Goal: Task Accomplishment & Management: Complete application form

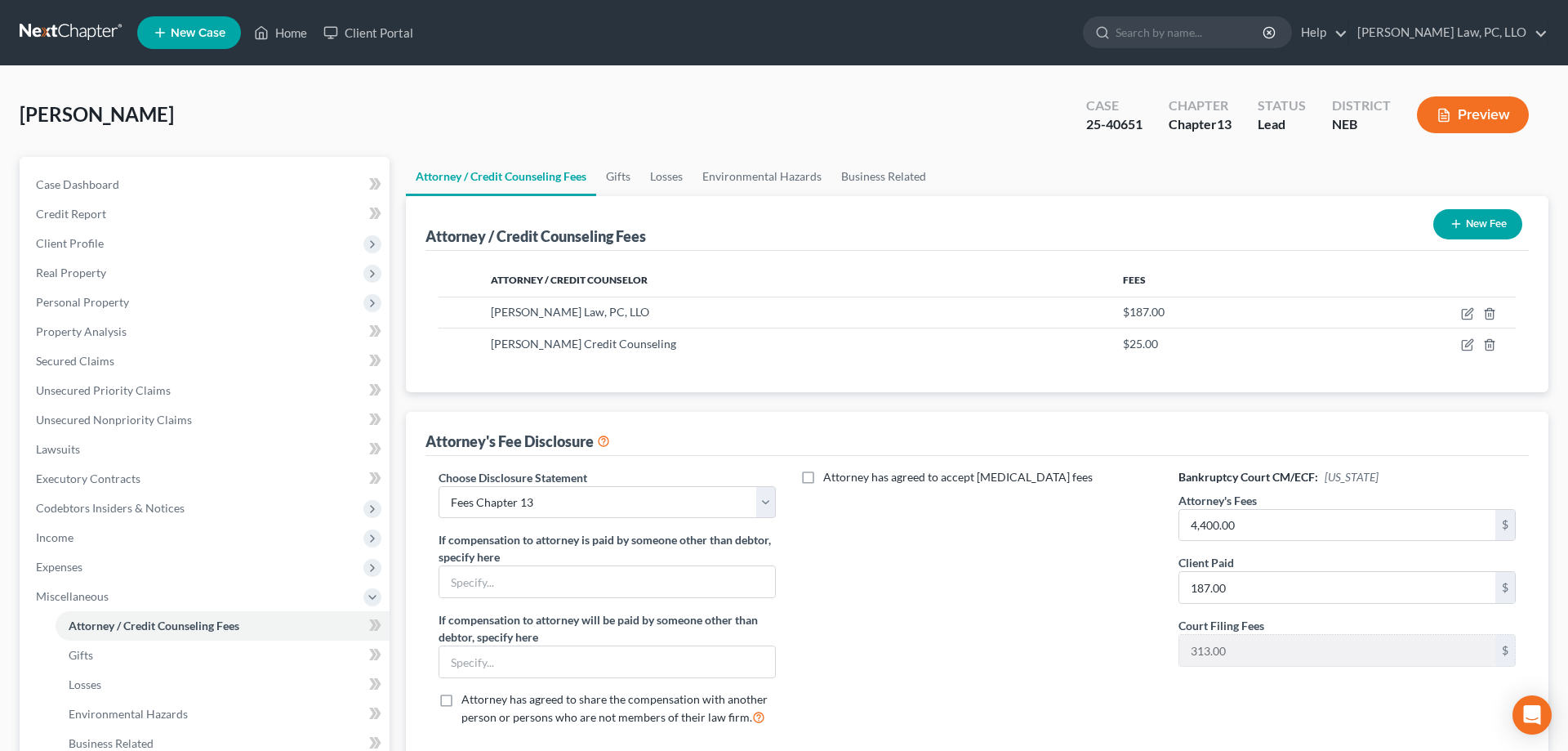
select select "1"
click at [264, 34] on polyline at bounding box center [261, 35] width 5 height 6
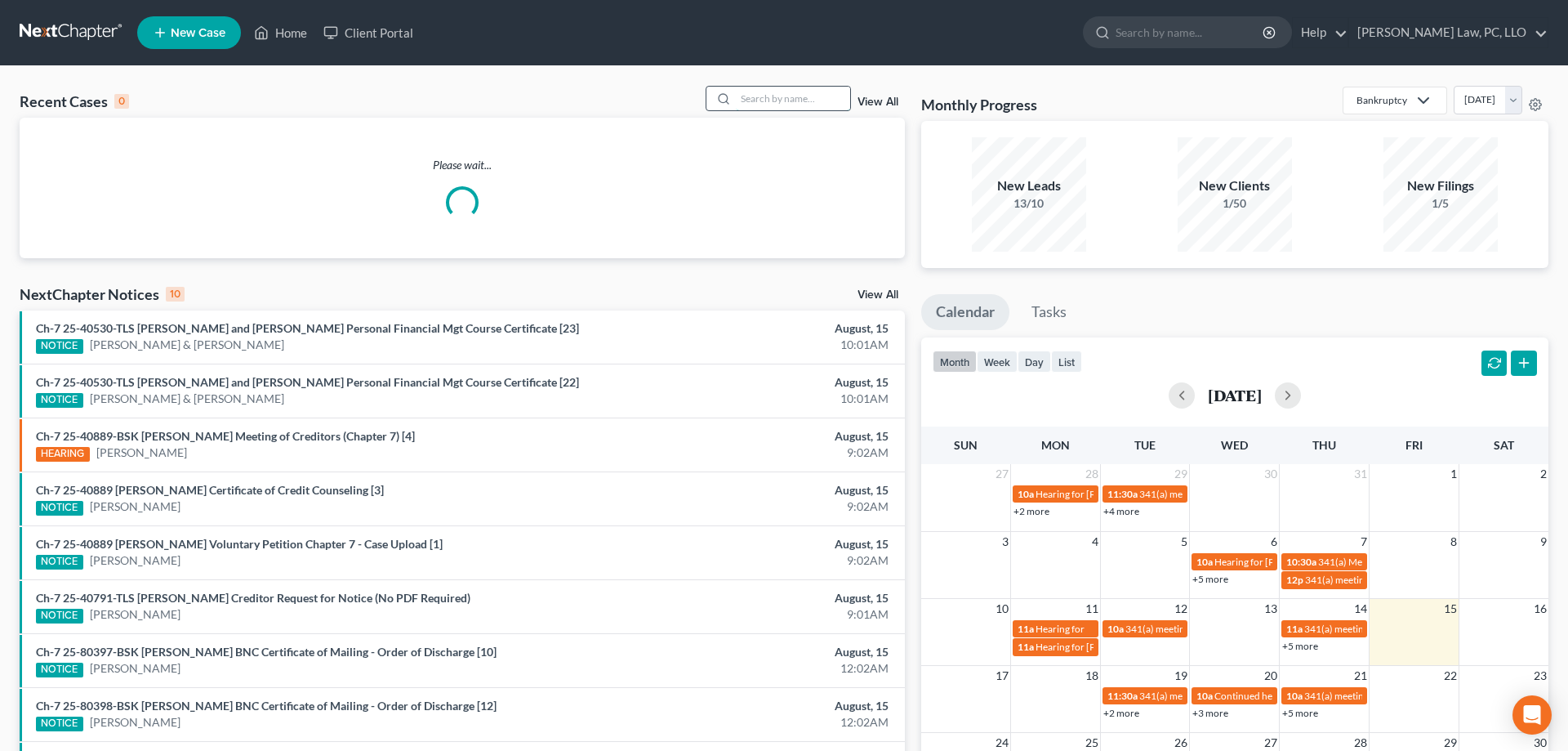
click at [754, 93] on input "search" at bounding box center [793, 98] width 114 height 23
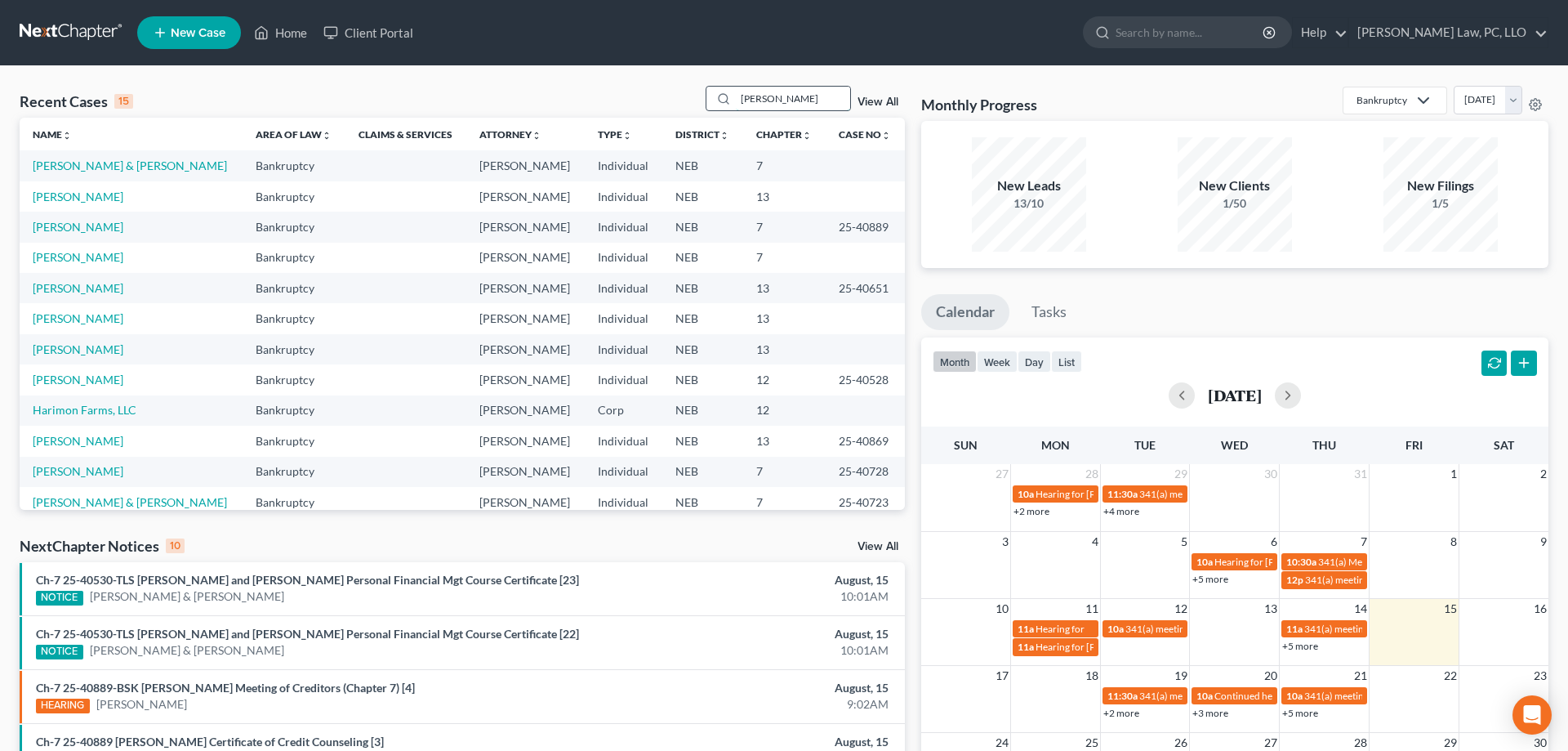
type input "[PERSON_NAME]"
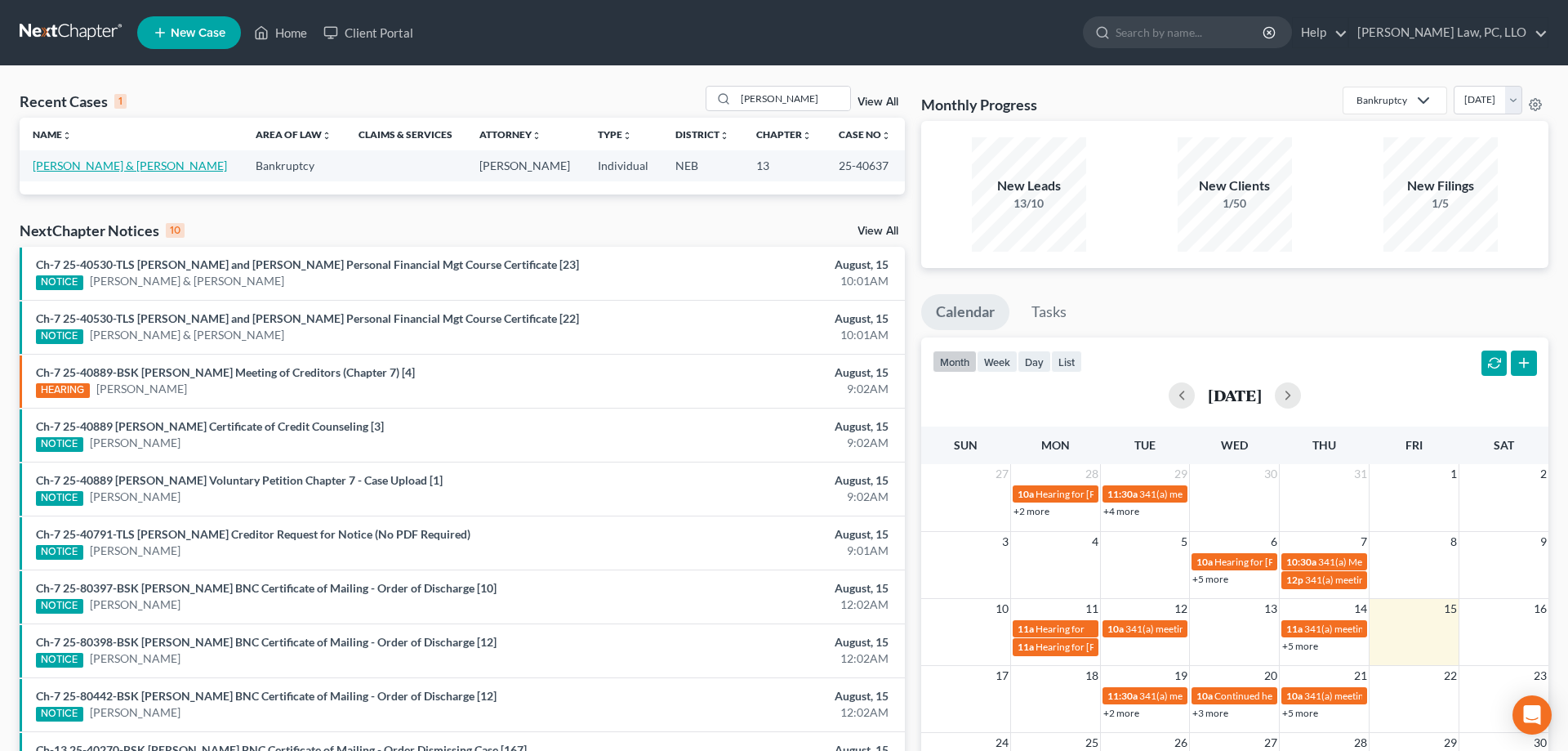
click at [101, 168] on link "[PERSON_NAME] & [PERSON_NAME]" at bounding box center [130, 165] width 195 height 14
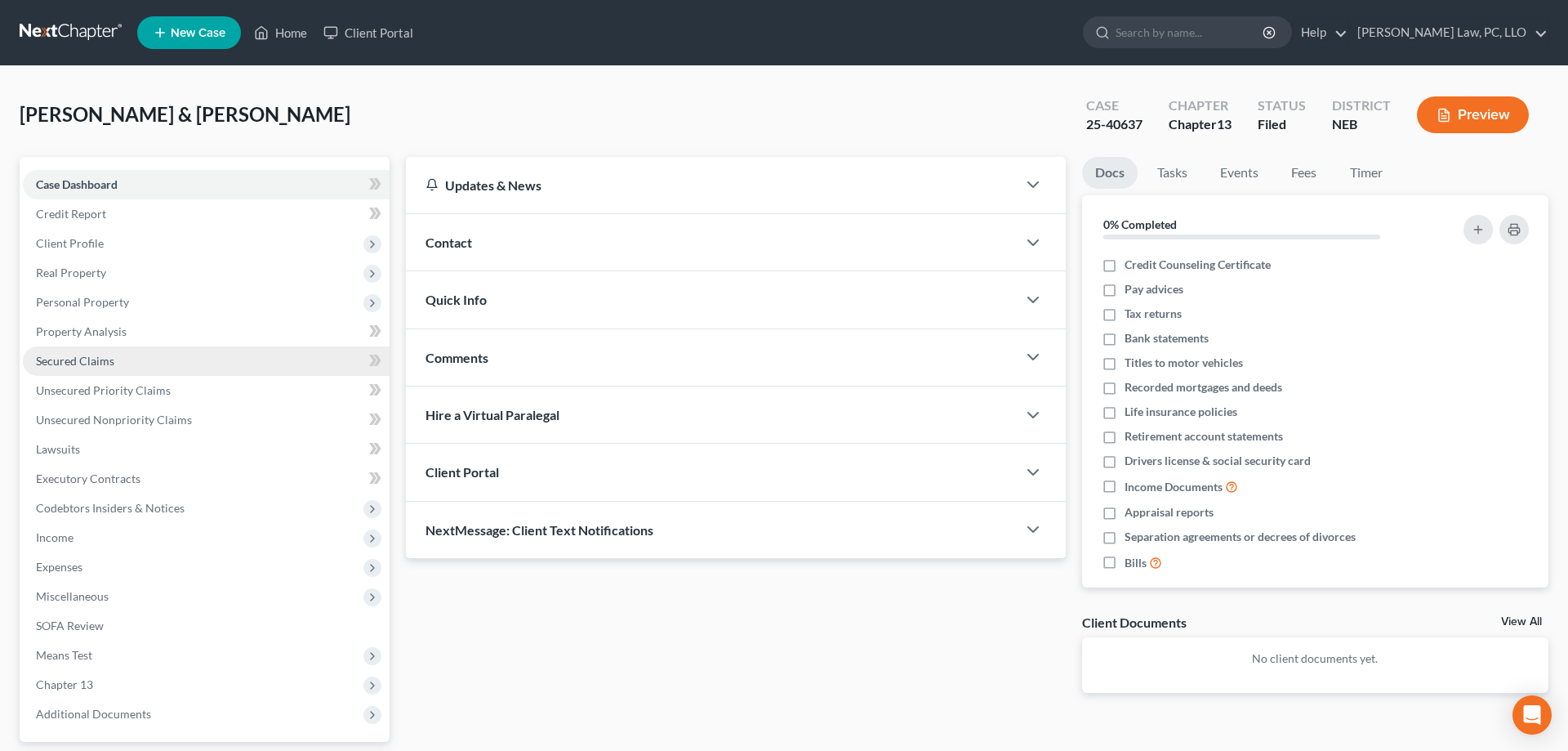
click at [132, 371] on link "Secured Claims" at bounding box center [205, 361] width 367 height 30
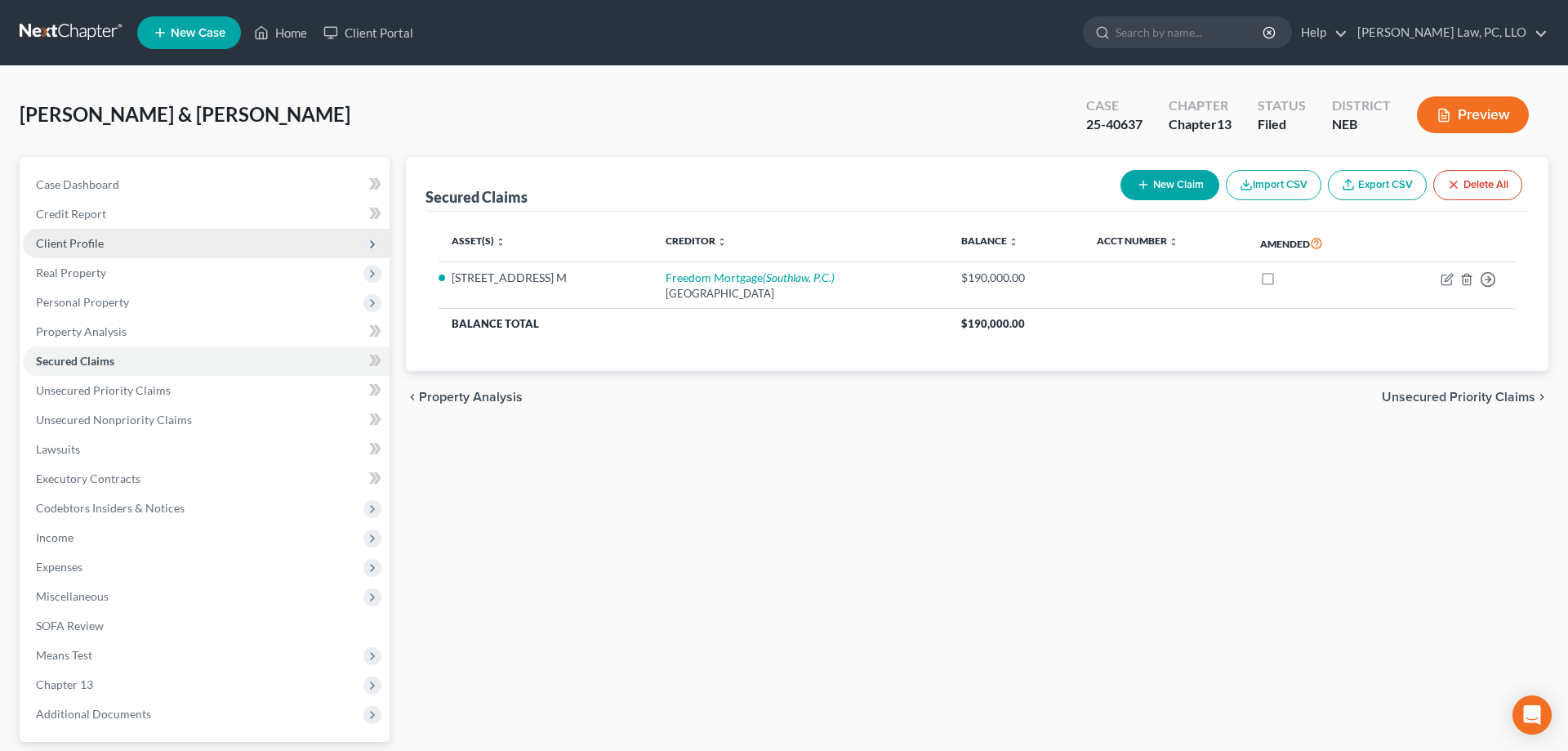
click at [105, 248] on span "Client Profile" at bounding box center [205, 243] width 367 height 30
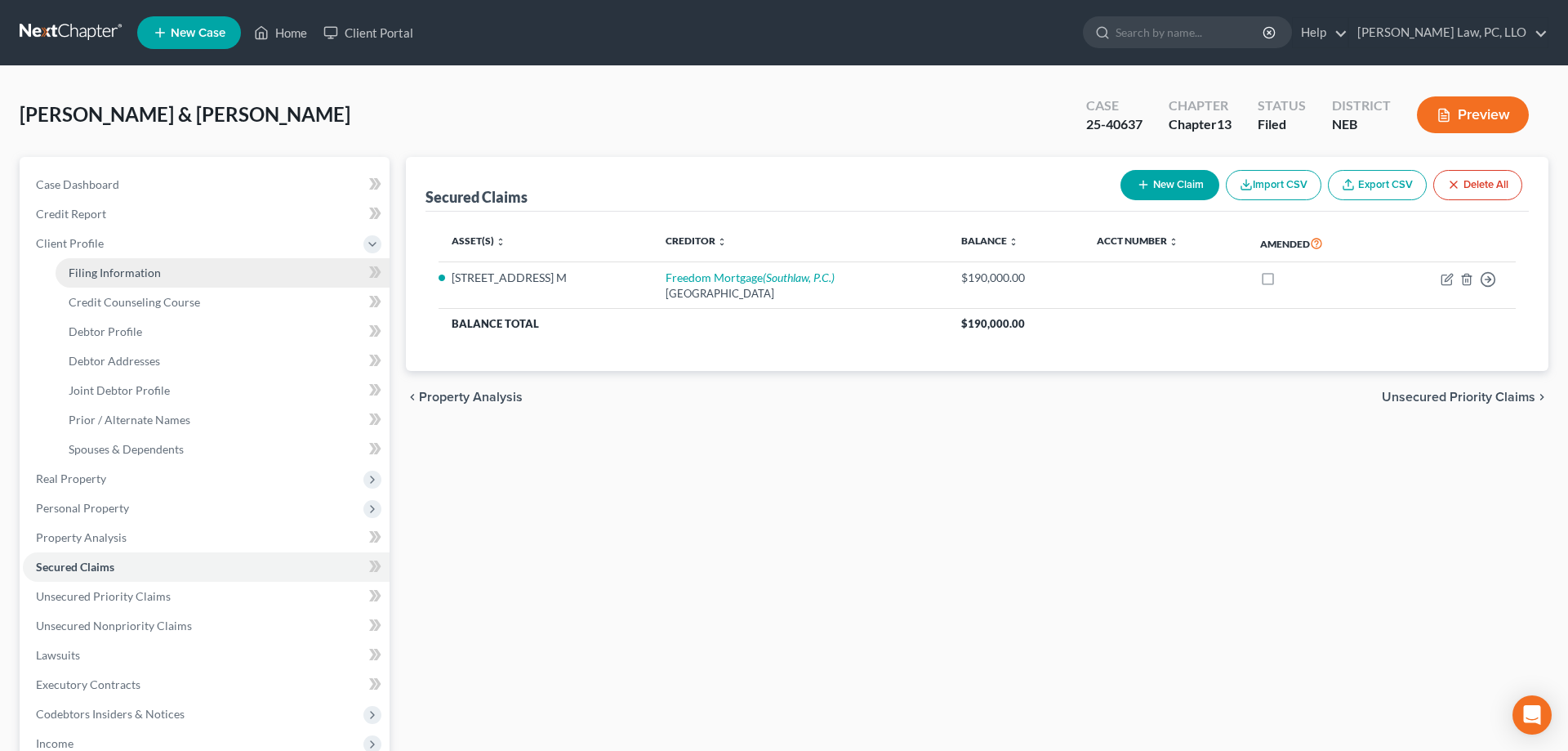
click at [166, 281] on link "Filing Information" at bounding box center [223, 272] width 334 height 30
select select "1"
select select "3"
select select "48"
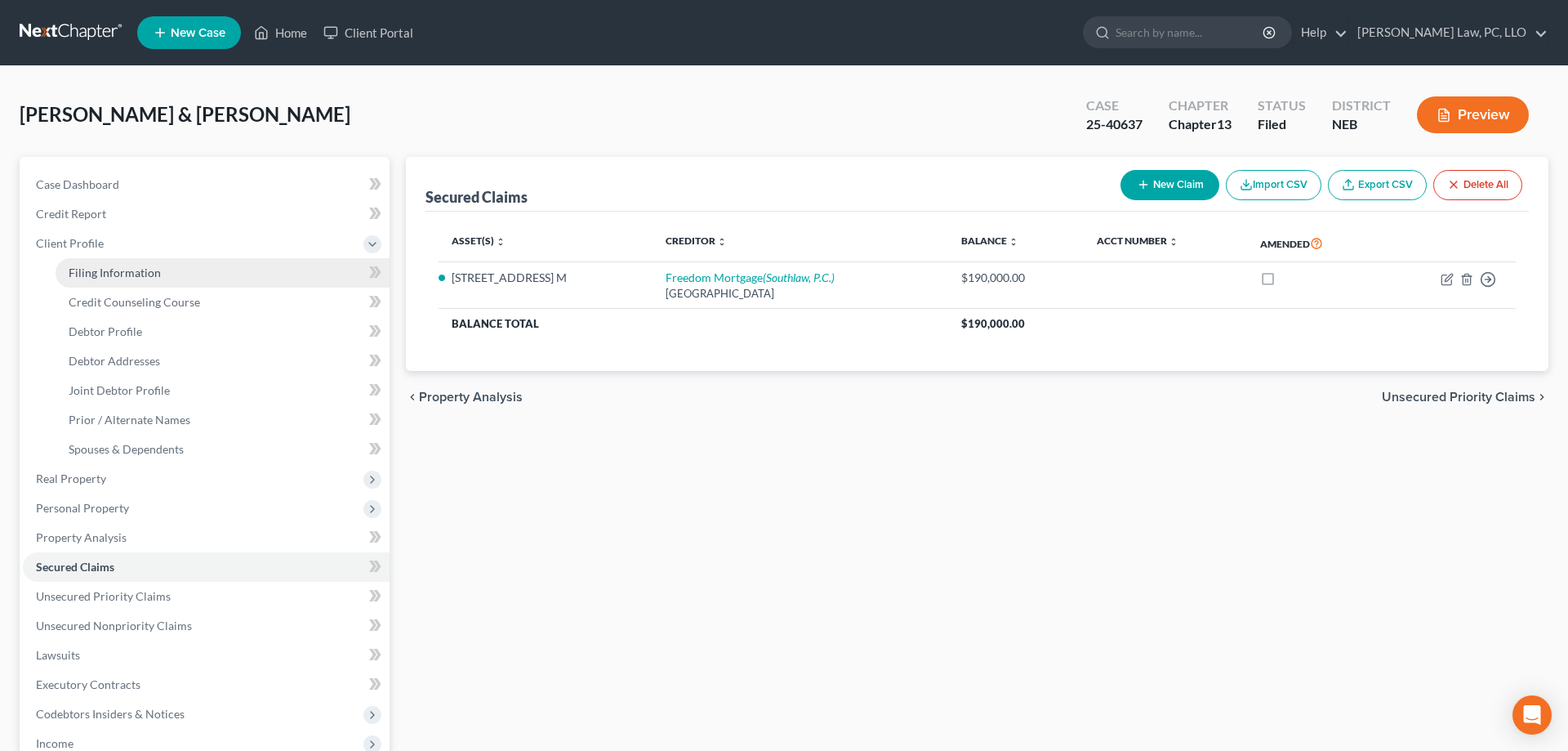
select select "0"
select select "30"
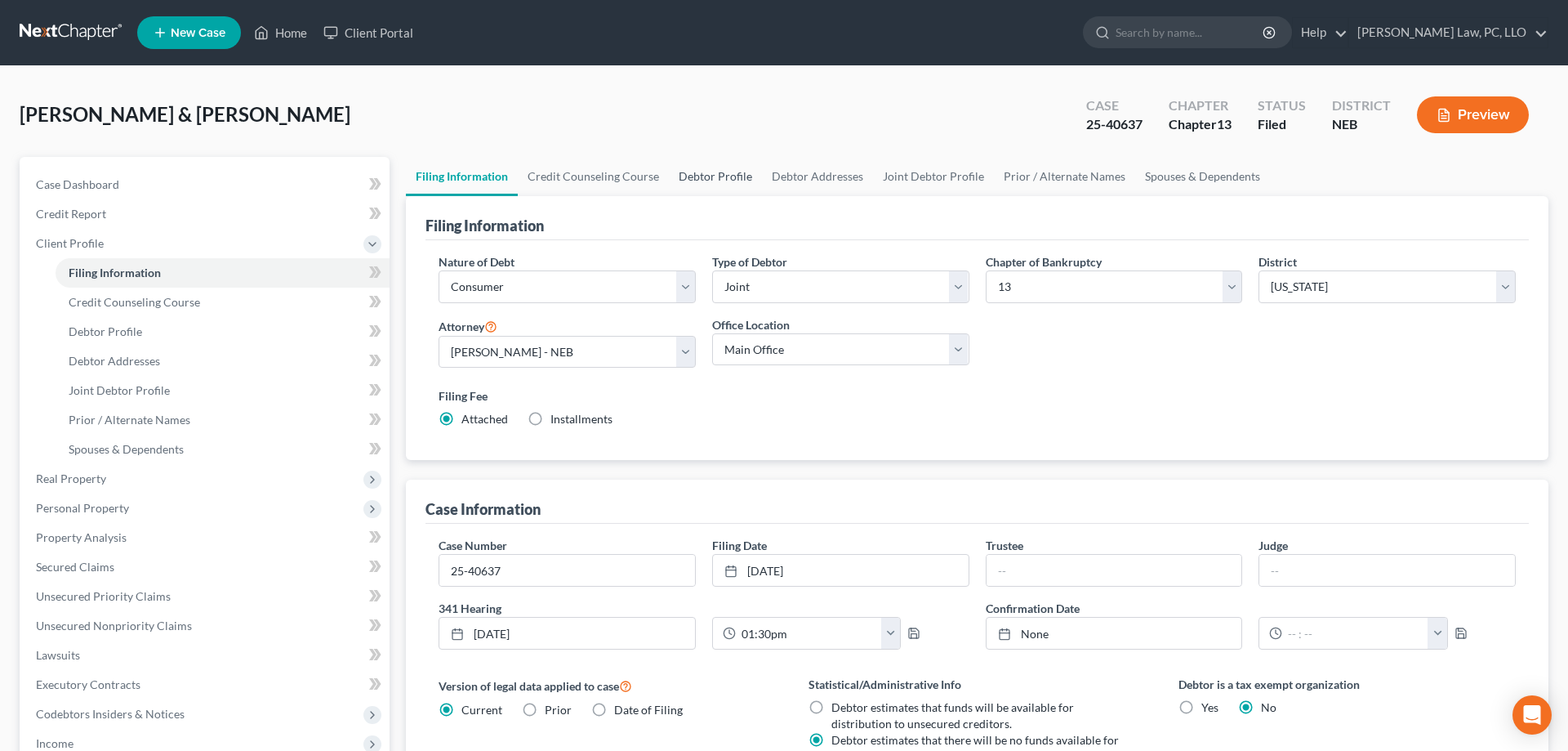
click at [723, 174] on link "Debtor Profile" at bounding box center [715, 177] width 93 height 40
select select "1"
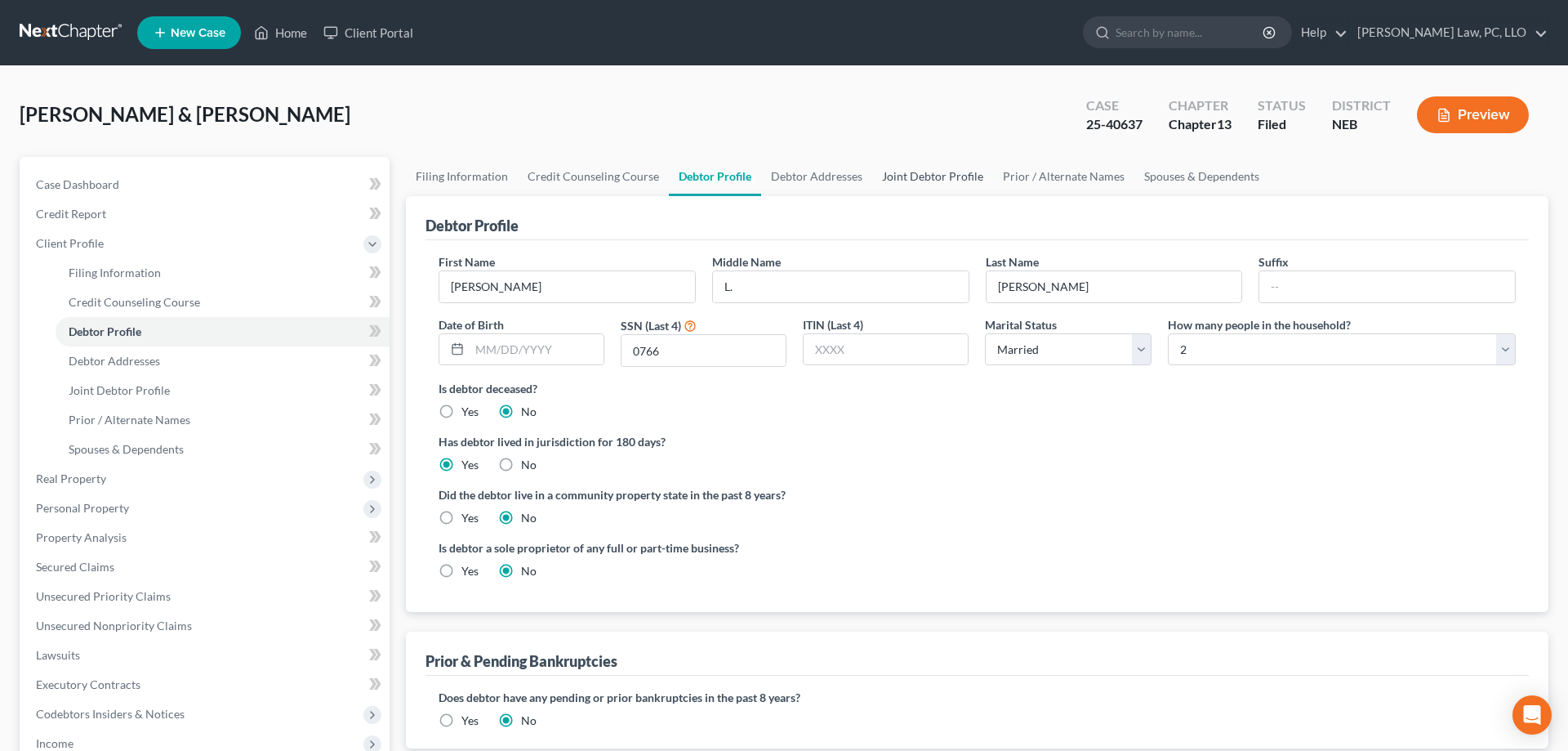
click at [960, 176] on link "Joint Debtor Profile" at bounding box center [933, 177] width 121 height 40
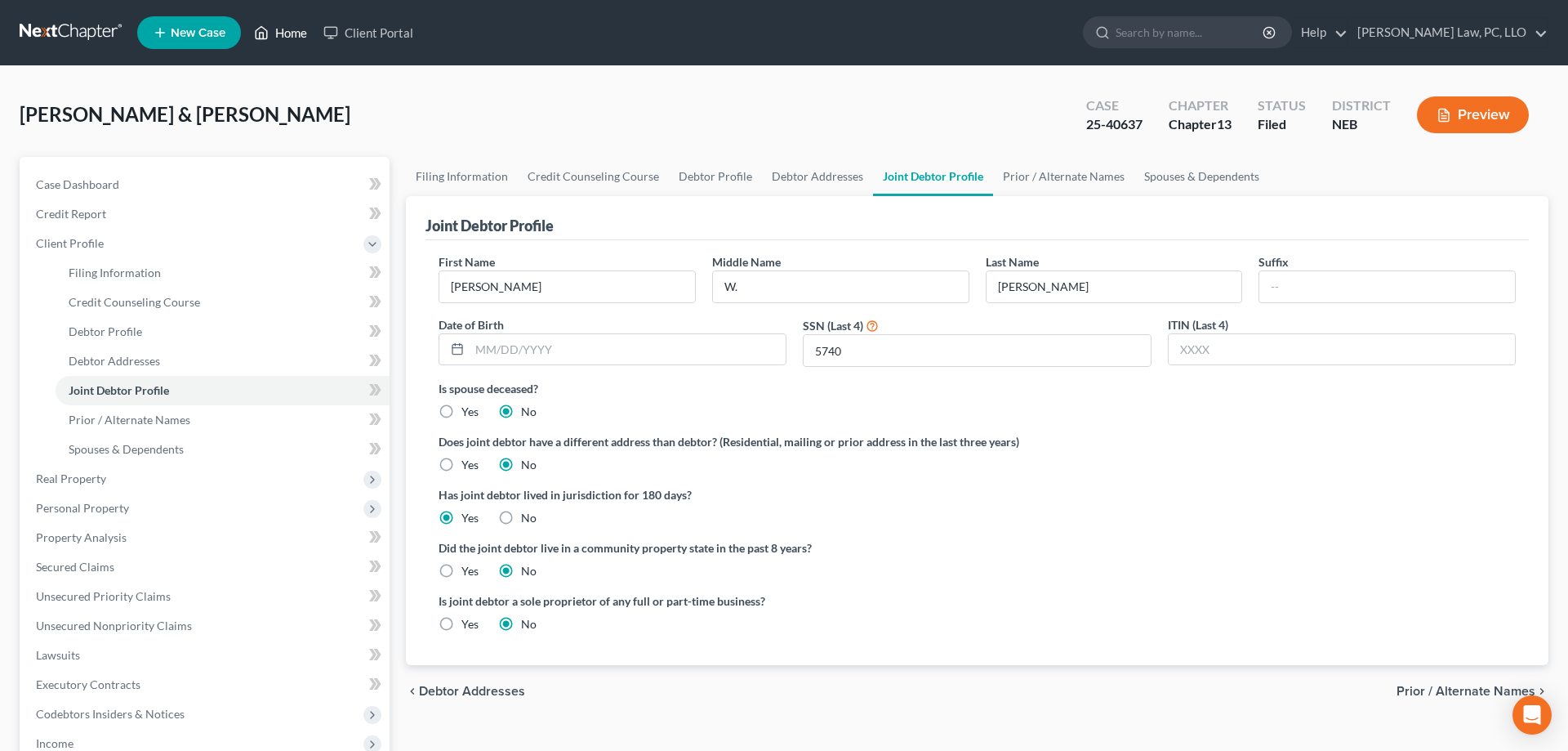
click at [289, 33] on link "Home" at bounding box center [280, 32] width 69 height 30
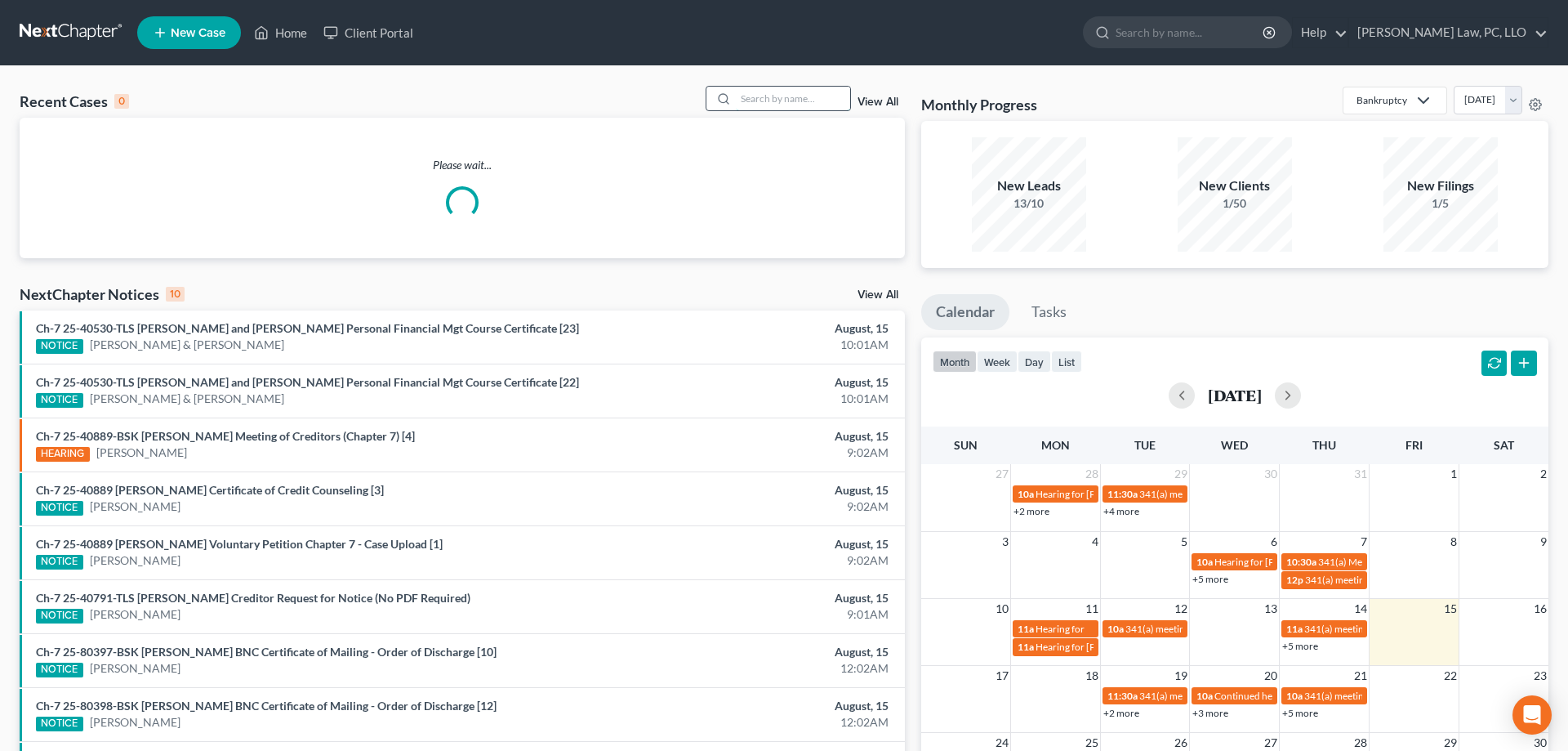
click at [805, 105] on input "search" at bounding box center [793, 98] width 114 height 23
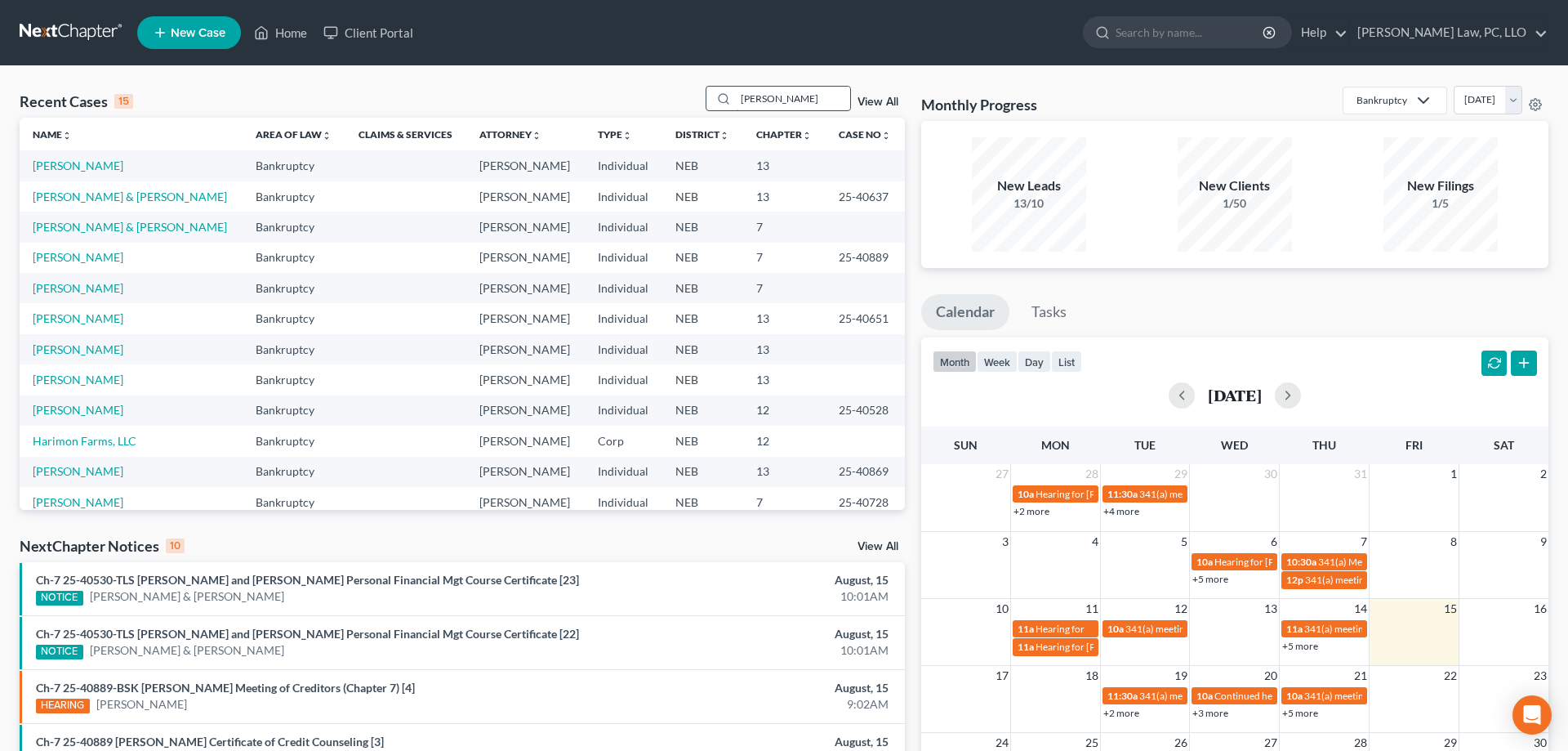
type input "[PERSON_NAME]"
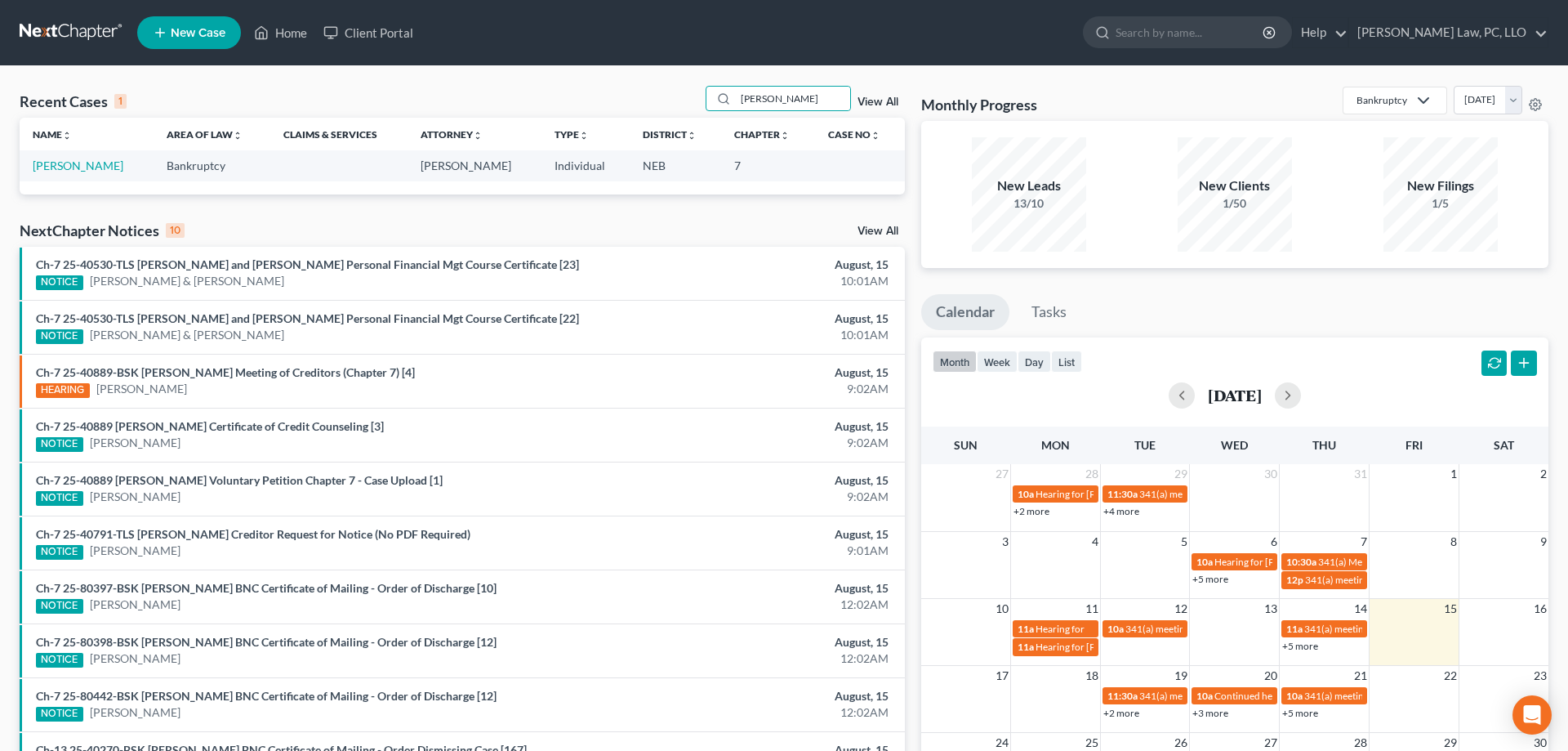
click at [85, 173] on td "[PERSON_NAME]" at bounding box center [87, 166] width 134 height 31
click at [85, 169] on link "[PERSON_NAME]" at bounding box center [77, 165] width 91 height 14
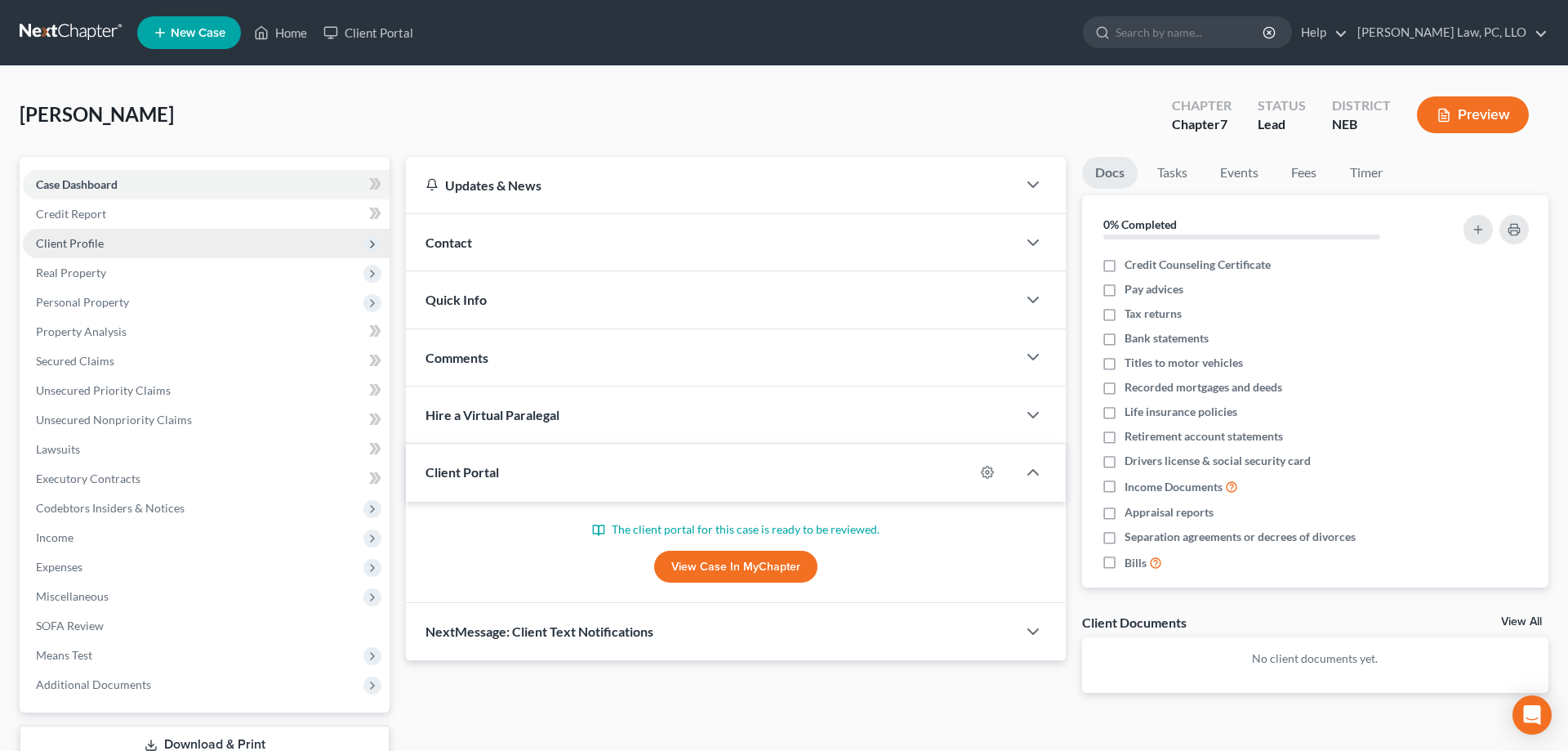
click at [99, 245] on span "Client Profile" at bounding box center [69, 243] width 68 height 14
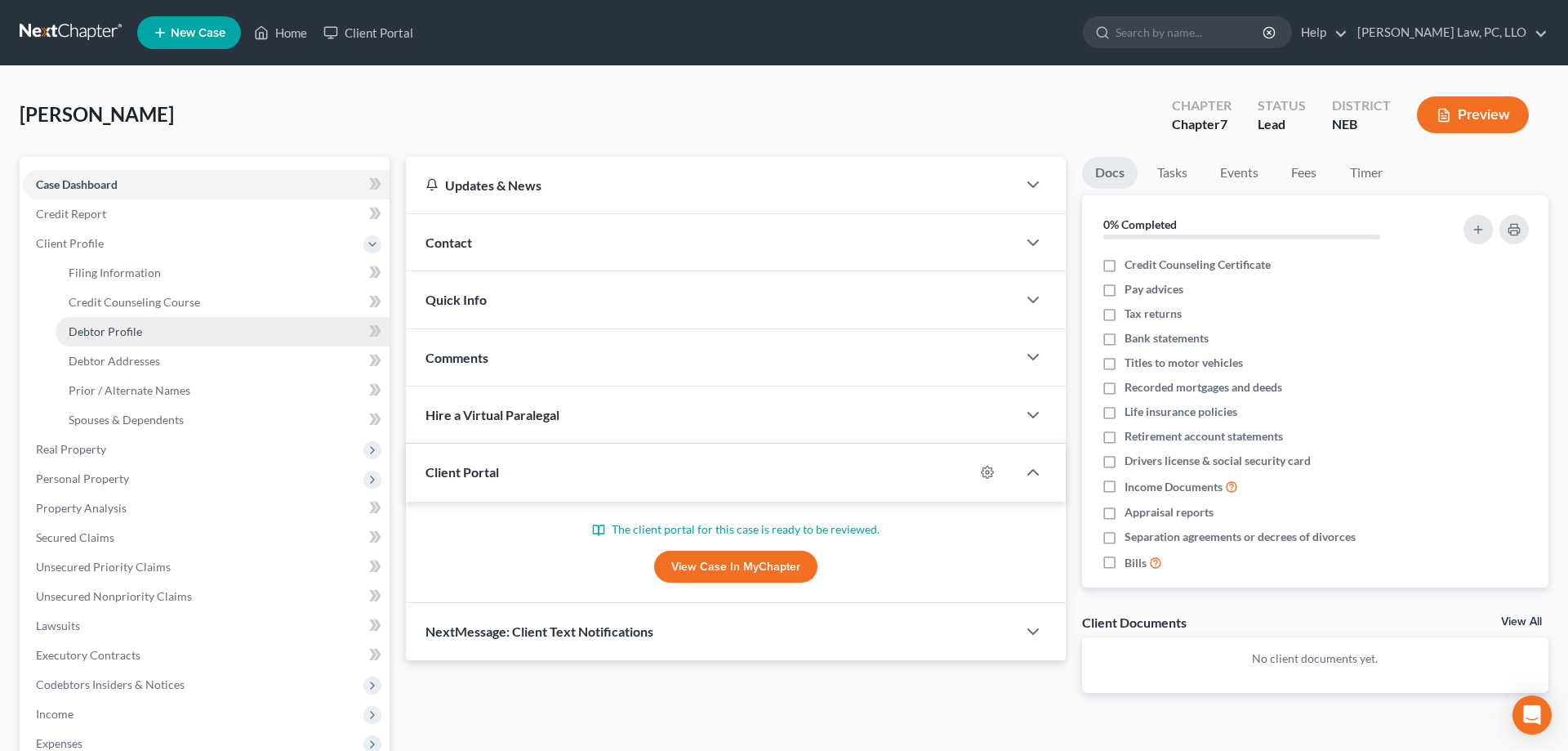
click at [126, 331] on span "Debtor Profile" at bounding box center [105, 331] width 74 height 14
select select "0"
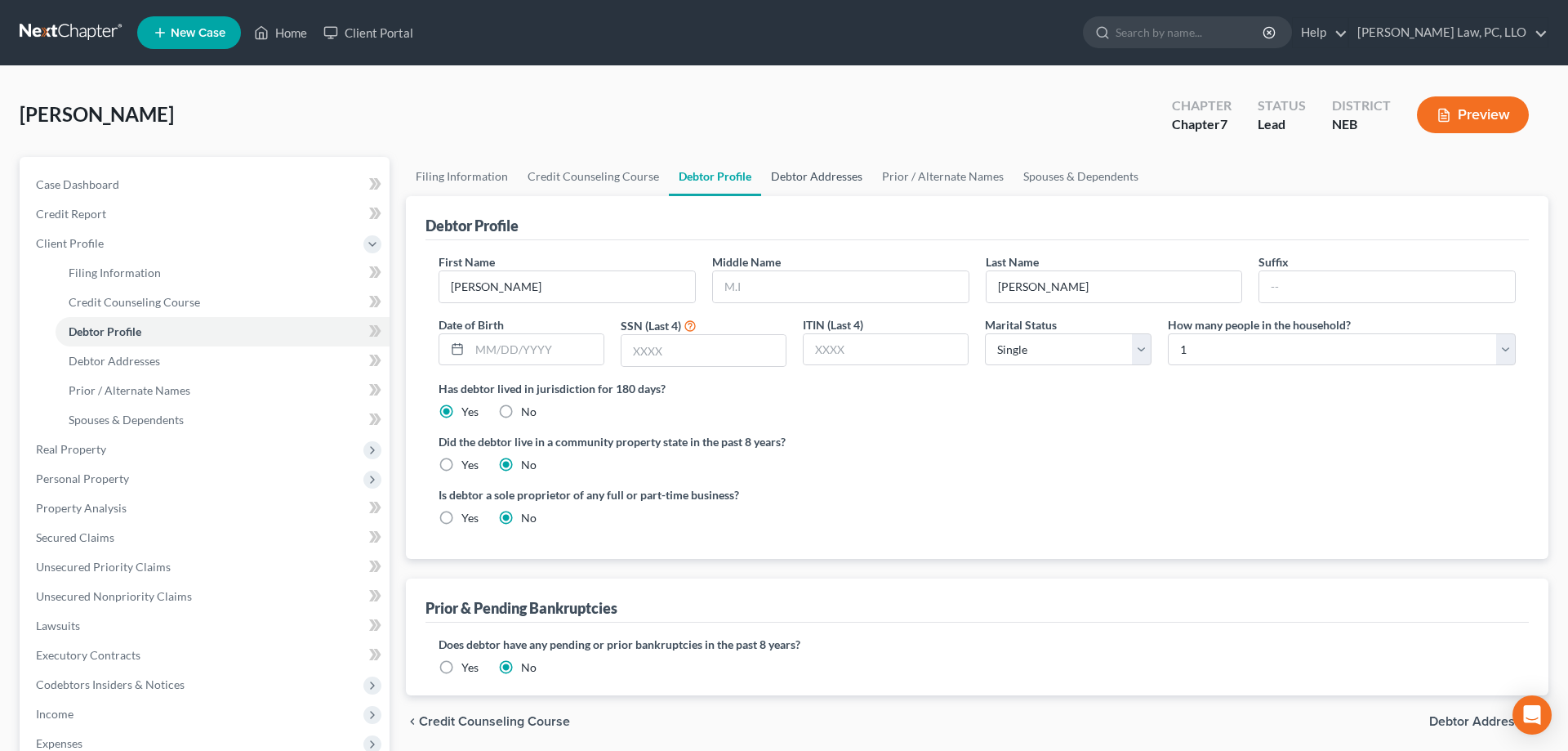
click at [783, 170] on link "Debtor Addresses" at bounding box center [816, 177] width 111 height 40
select select "0"
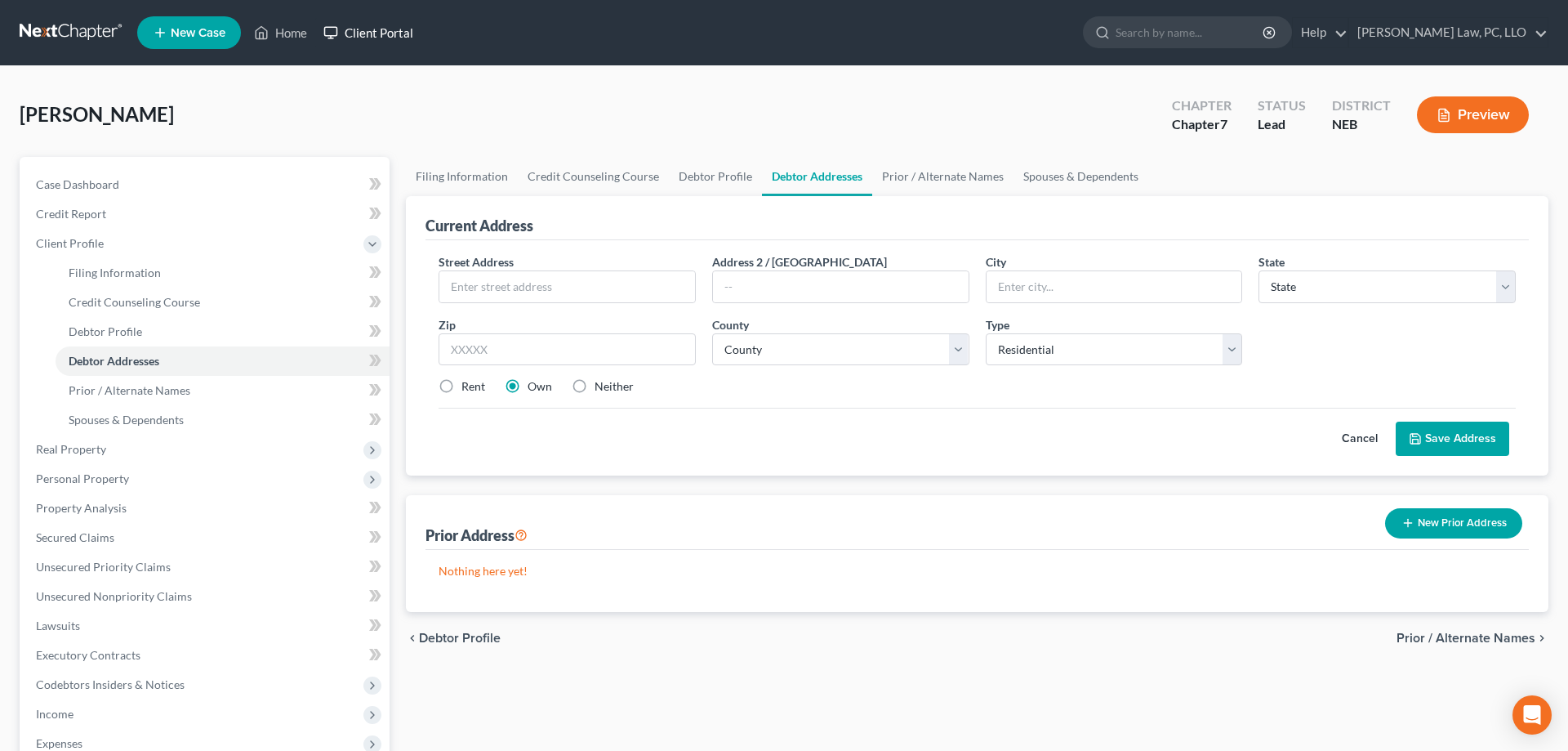
click at [378, 29] on link "Client Portal" at bounding box center [369, 32] width 106 height 30
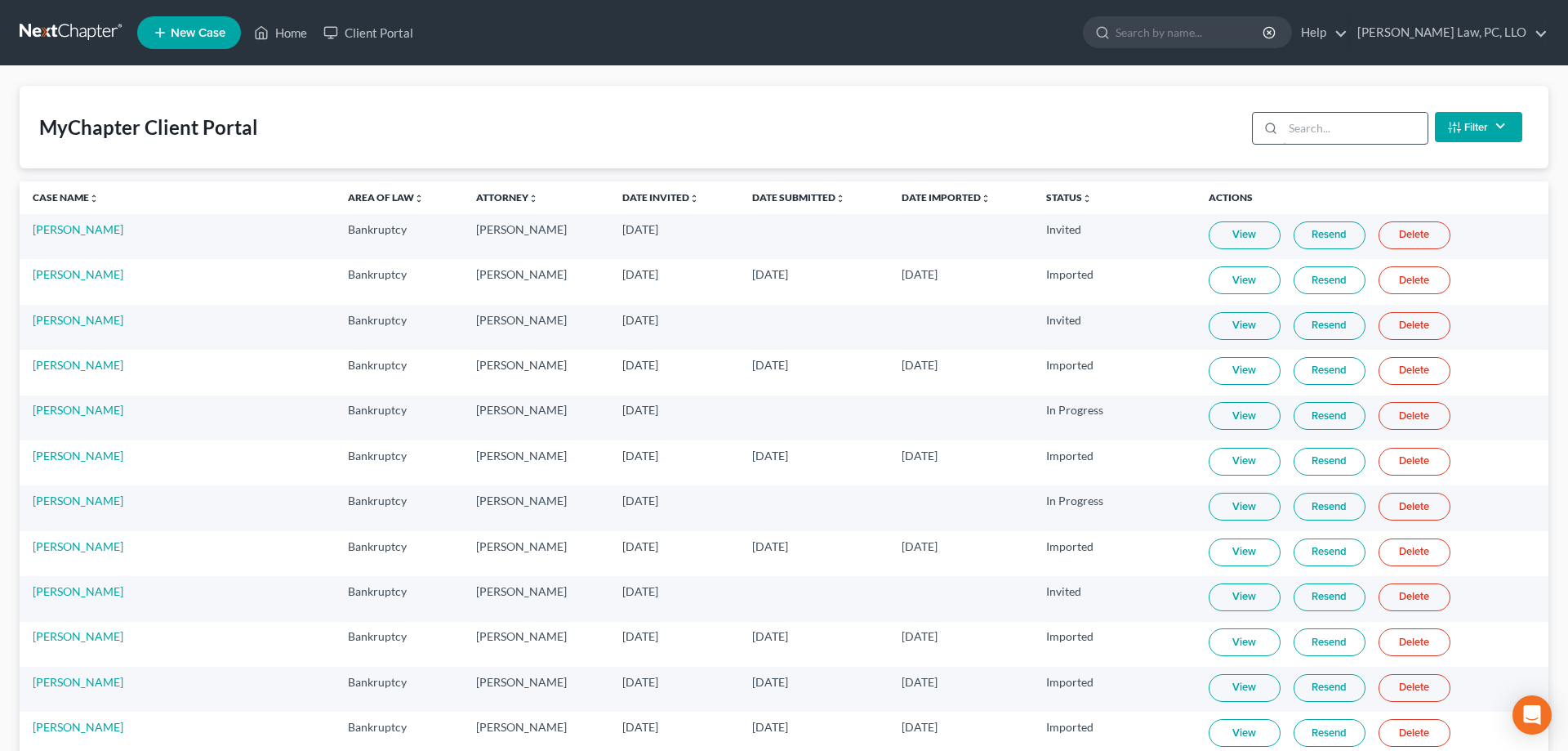
click at [1305, 136] on input "search" at bounding box center [1355, 128] width 144 height 31
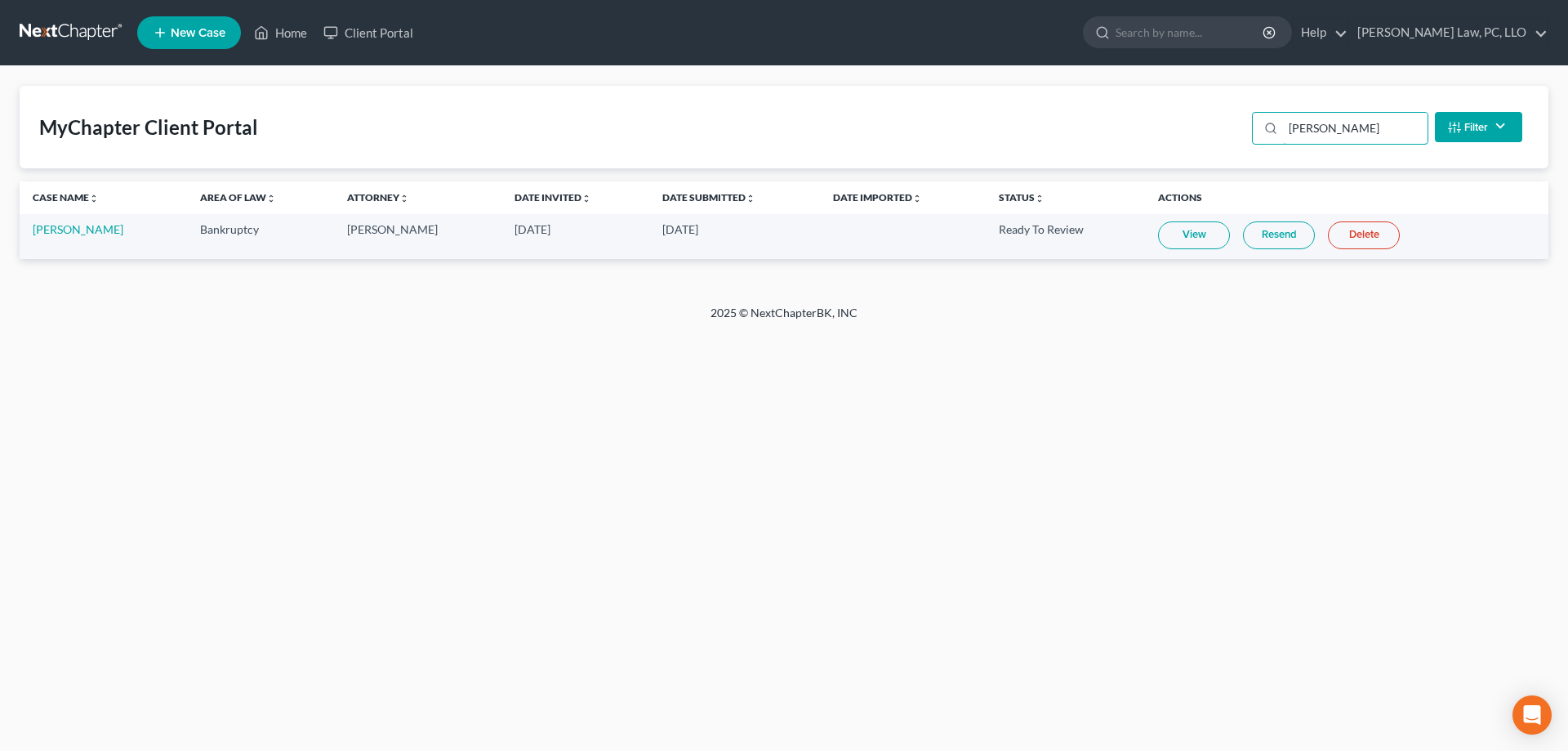
type input "[PERSON_NAME]"
click at [1166, 236] on link "View" at bounding box center [1194, 235] width 72 height 28
click at [269, 28] on icon at bounding box center [261, 32] width 14 height 20
